Goal: Check status: Check status

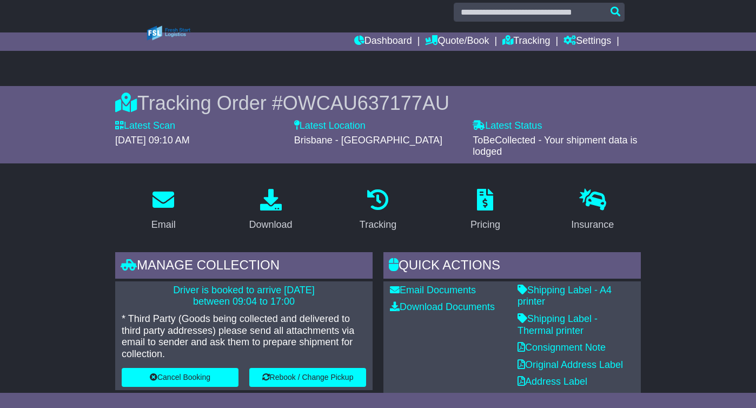
scroll to position [6, 0]
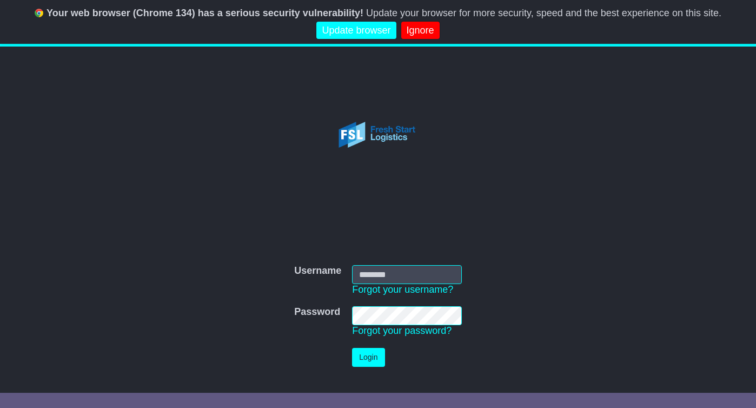
type input "**********"
click at [370, 356] on button "Login" at bounding box center [368, 357] width 32 height 19
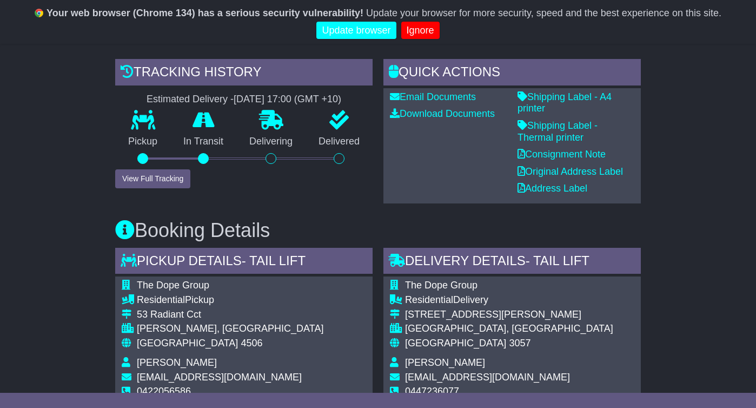
scroll to position [266, 0]
